Goal: Task Accomplishment & Management: Use online tool/utility

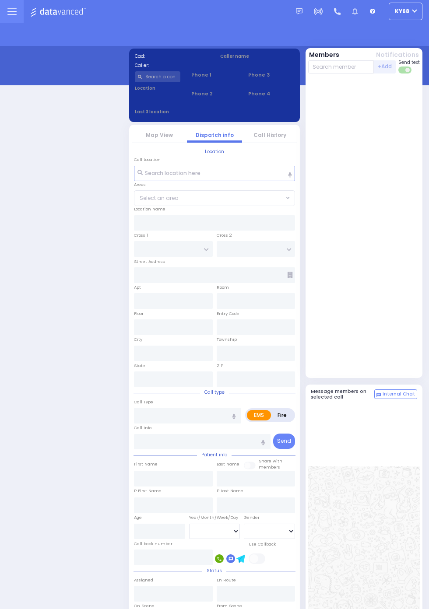
select select "12"
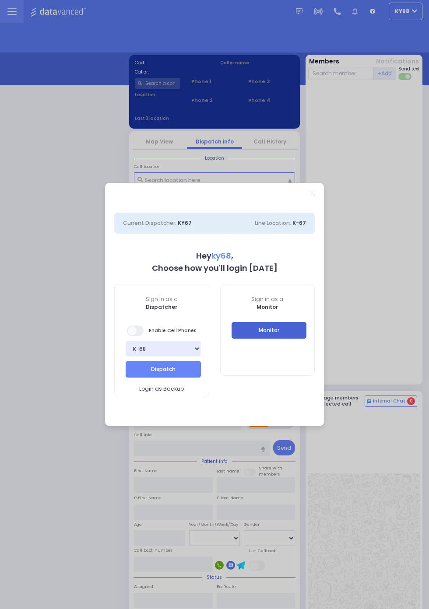
click at [307, 339] on button "Monitor" at bounding box center [268, 330] width 75 height 17
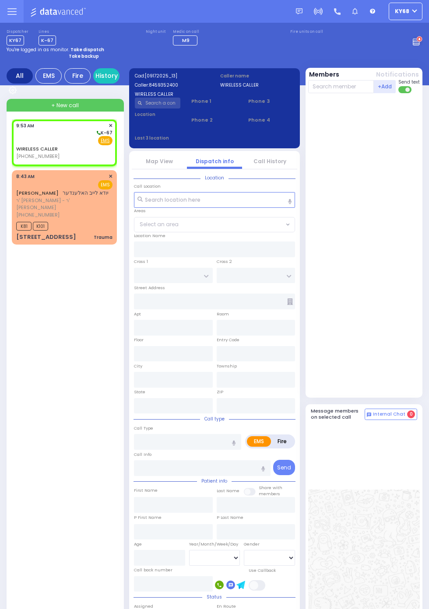
select select
radio input "true"
select select
type input "09:53"
select select
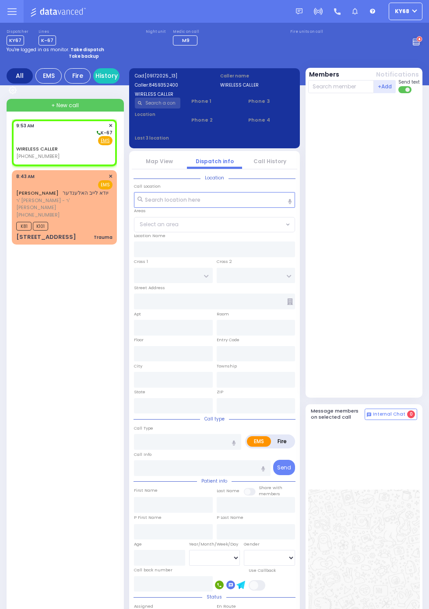
radio input "true"
select select
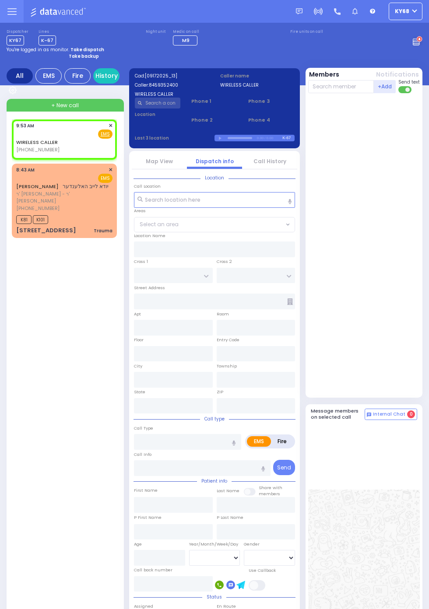
select select
radio input "true"
select select
